Goal: Task Accomplishment & Management: Use online tool/utility

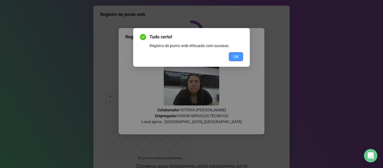
scroll to position [51, 0]
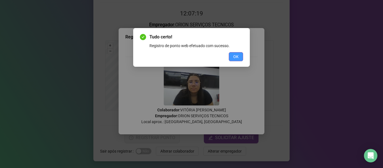
click at [235, 52] on button "OK" at bounding box center [236, 56] width 14 height 9
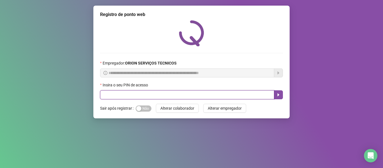
drag, startPoint x: 141, startPoint y: 92, endPoint x: 169, endPoint y: 66, distance: 38.1
click at [137, 88] on div "Insira o seu PIN de acesso" at bounding box center [191, 90] width 183 height 17
type input "*****"
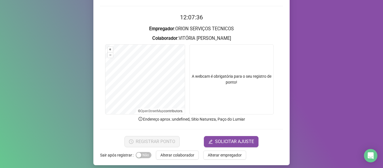
scroll to position [51, 0]
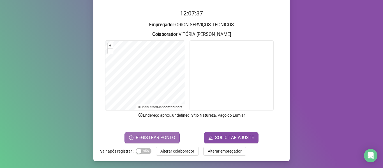
click at [139, 137] on span "REGISTRAR PONTO" at bounding box center [155, 137] width 39 height 7
